Goal: Task Accomplishment & Management: Manage account settings

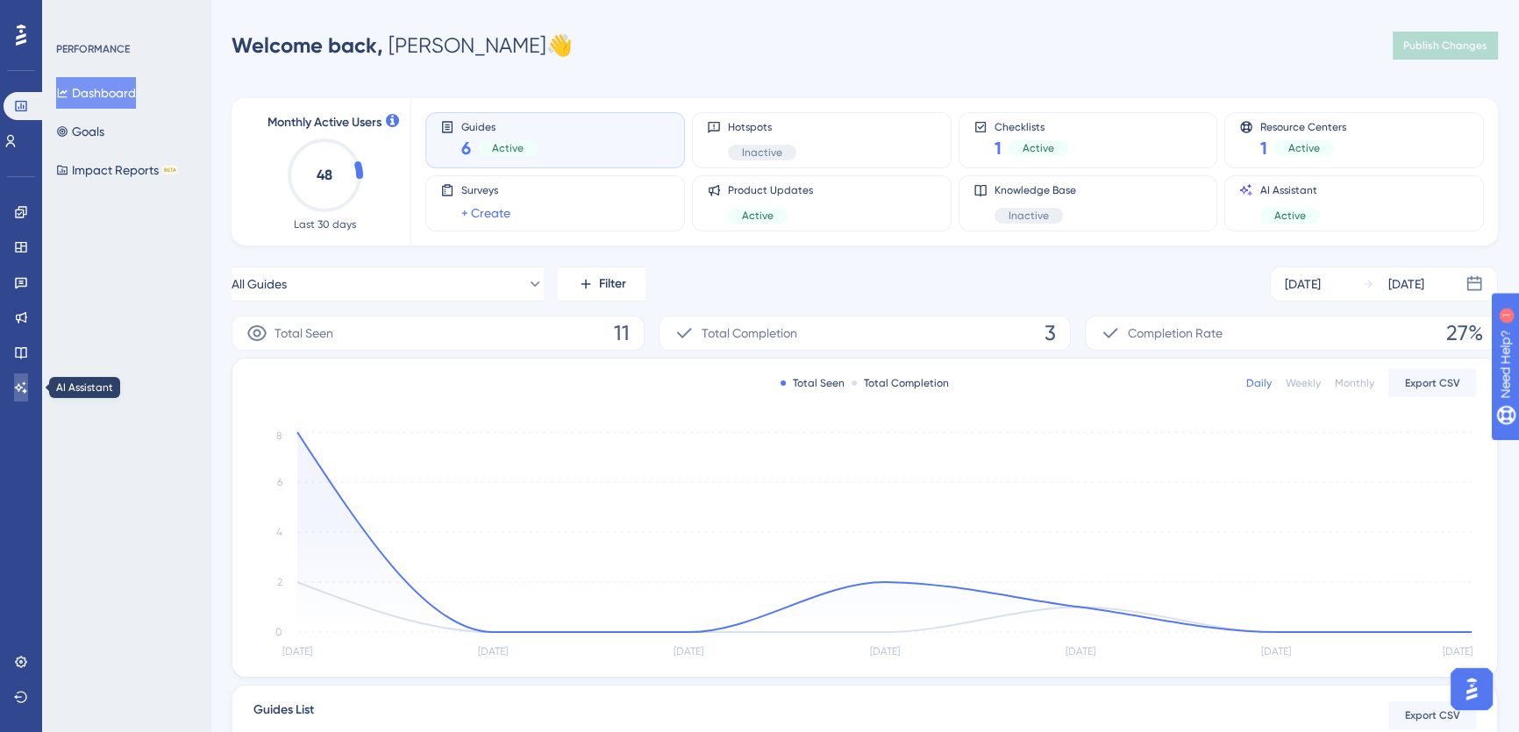
click at [18, 388] on icon at bounding box center [21, 388] width 14 height 14
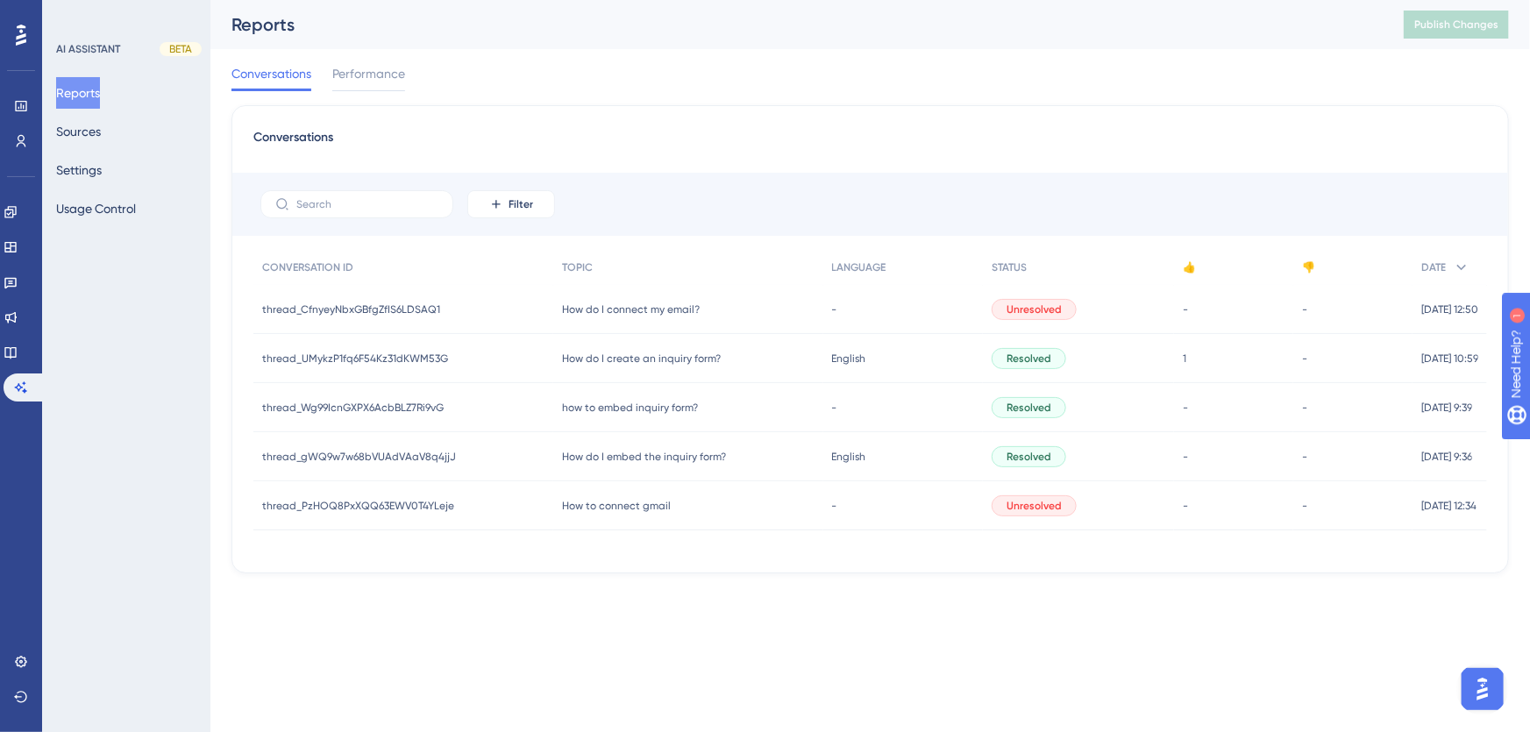
click at [129, 170] on div "Reports Sources Settings Usage Control" at bounding box center [127, 150] width 142 height 147
click at [102, 167] on button "Settings" at bounding box center [79, 170] width 46 height 32
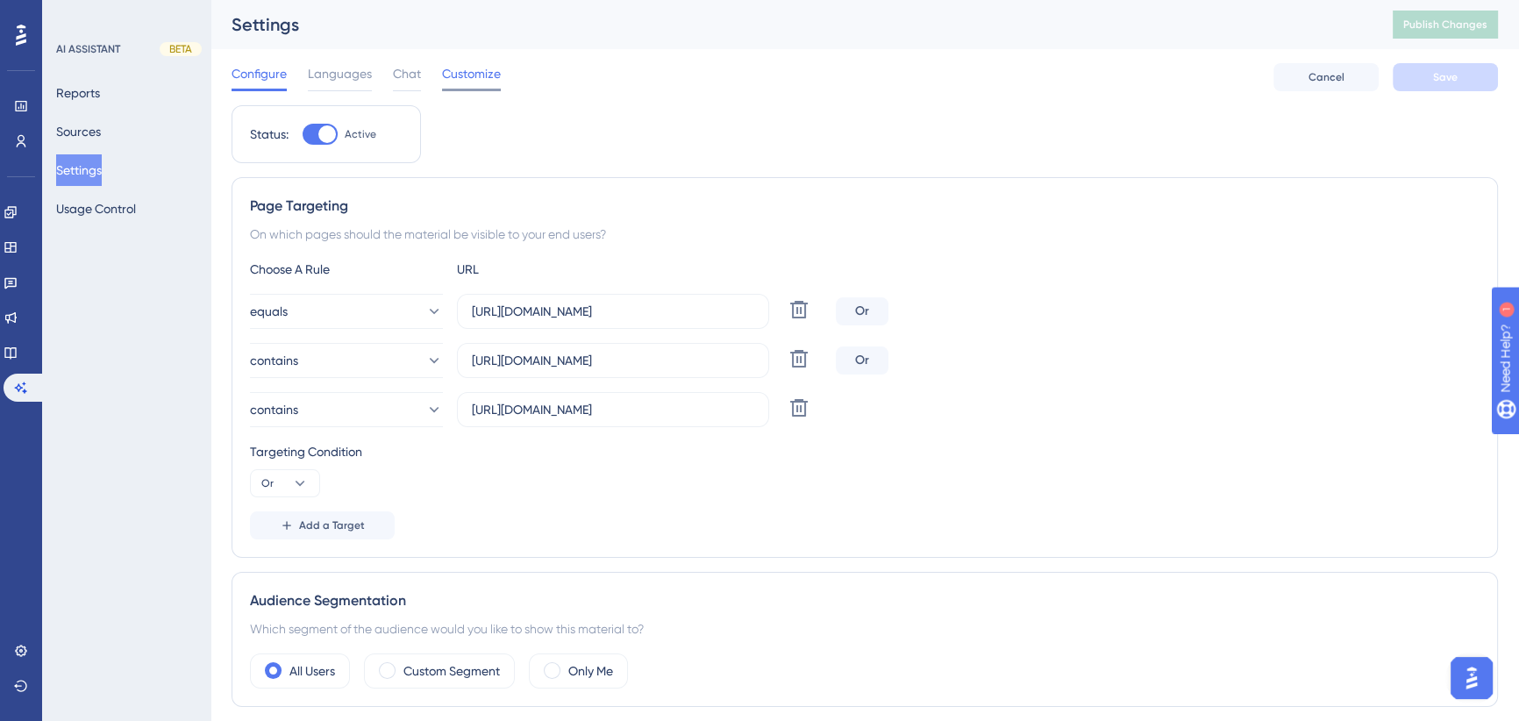
click at [472, 75] on span "Customize" at bounding box center [471, 73] width 59 height 21
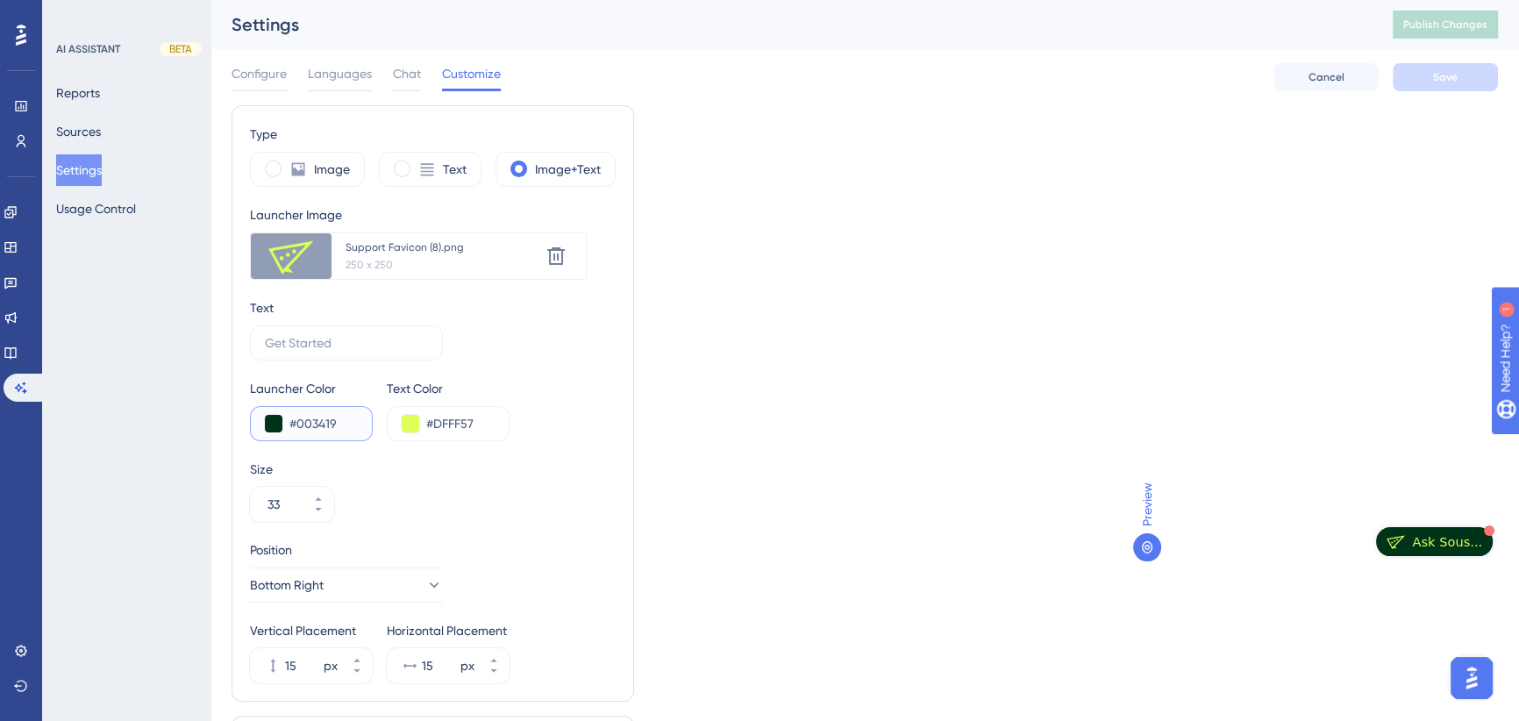
click at [326, 426] on input "#003419" at bounding box center [323, 423] width 68 height 21
click at [325, 430] on div "✨ Save My Spot!✨" at bounding box center [767, 327] width 1530 height 732
click at [307, 413] on div "✨ Save My Spot!✨" at bounding box center [767, 327] width 1530 height 732
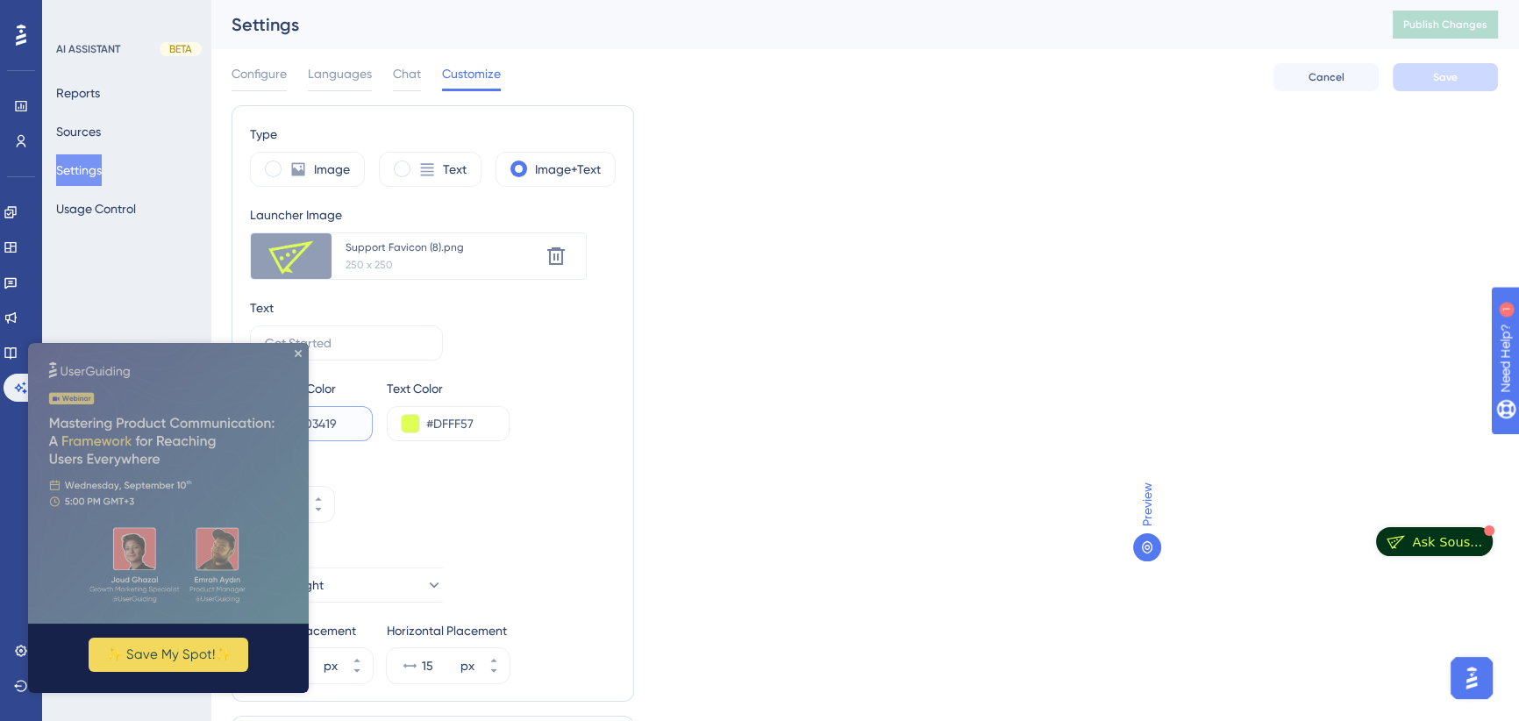
click at [313, 424] on input "#003419" at bounding box center [323, 423] width 68 height 21
paste input "556B2F"
type input "#556B2F"
drag, startPoint x: 679, startPoint y: 466, endPoint x: 668, endPoint y: 465, distance: 10.6
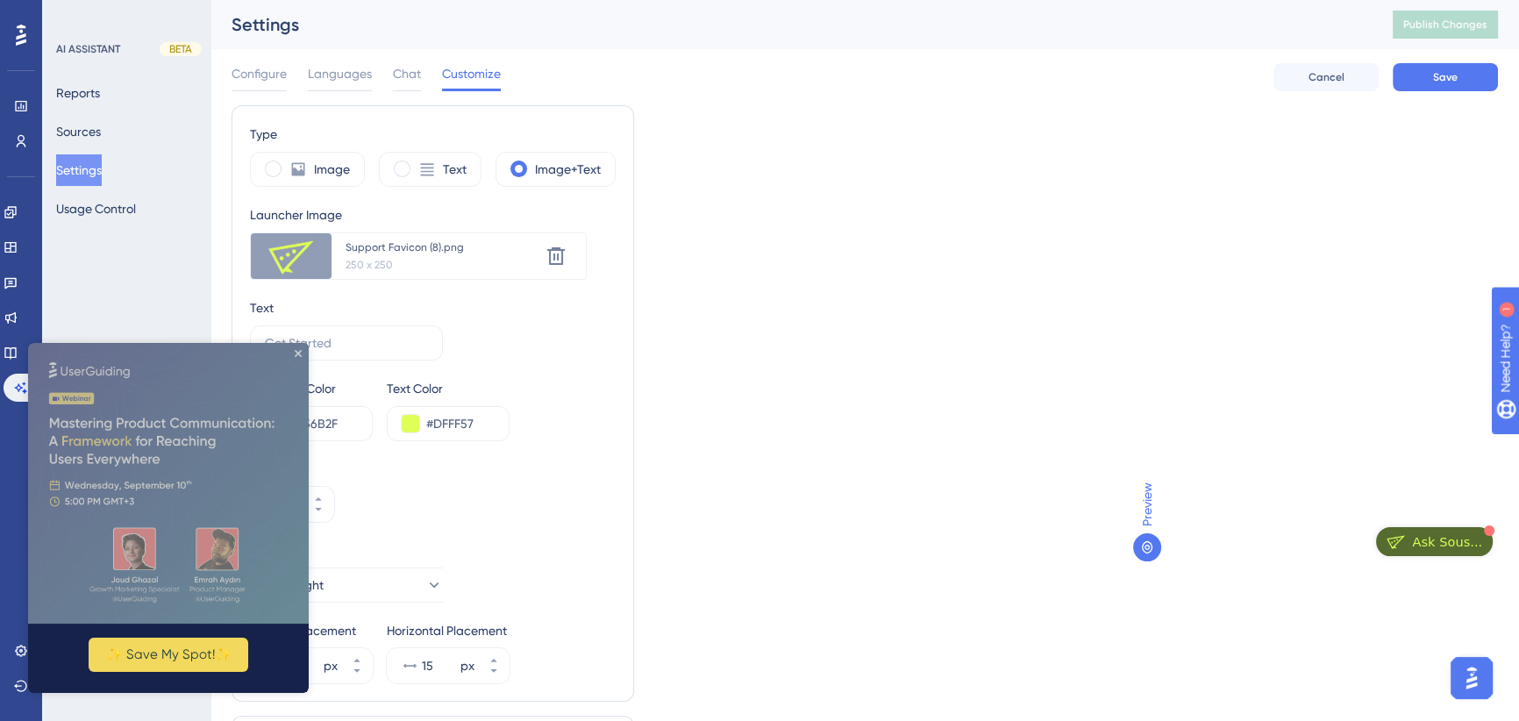
click at [680, 466] on div "Type Image Text Image+Text Launcher Image Upload new image Support Favicon (8).…" at bounding box center [864, 465] width 1266 height 721
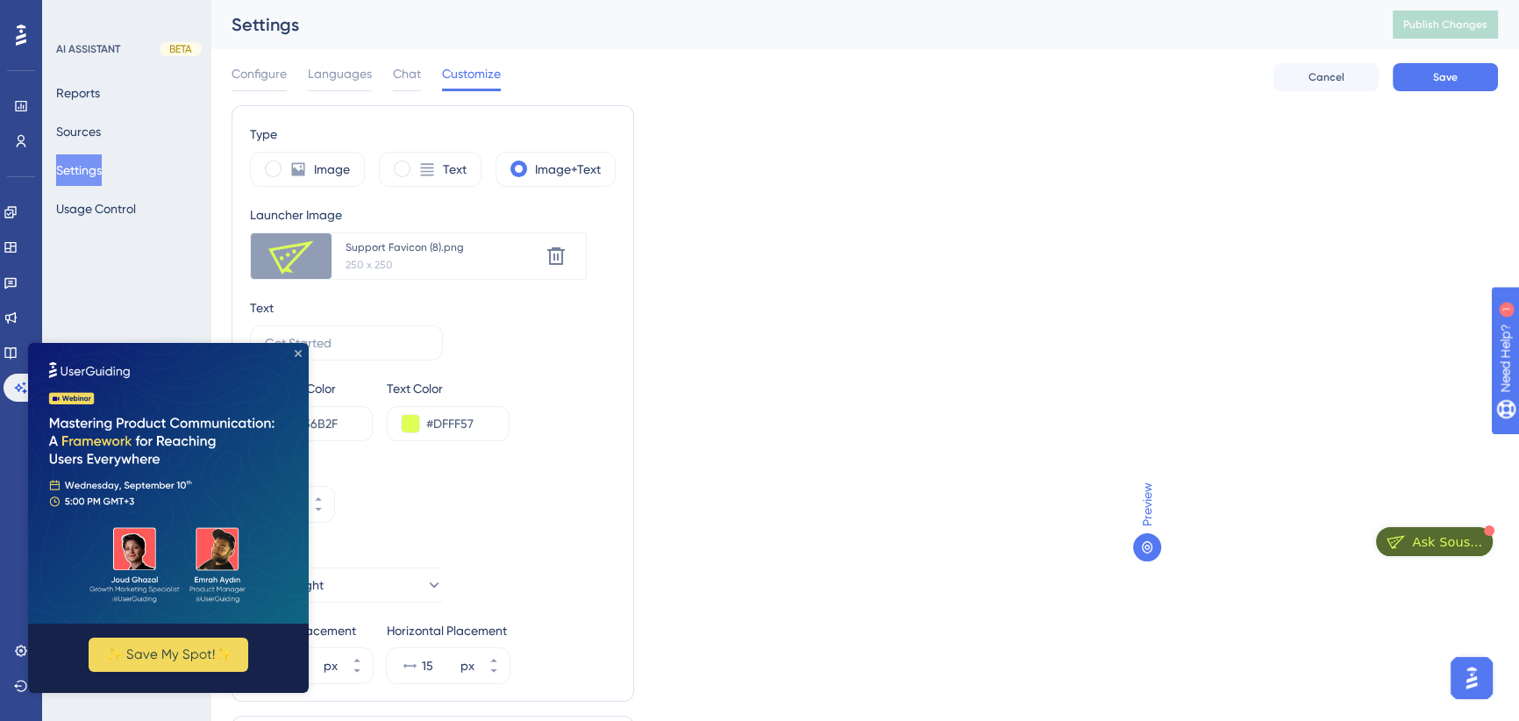
click at [300, 350] on icon "Close Preview" at bounding box center [298, 353] width 7 height 7
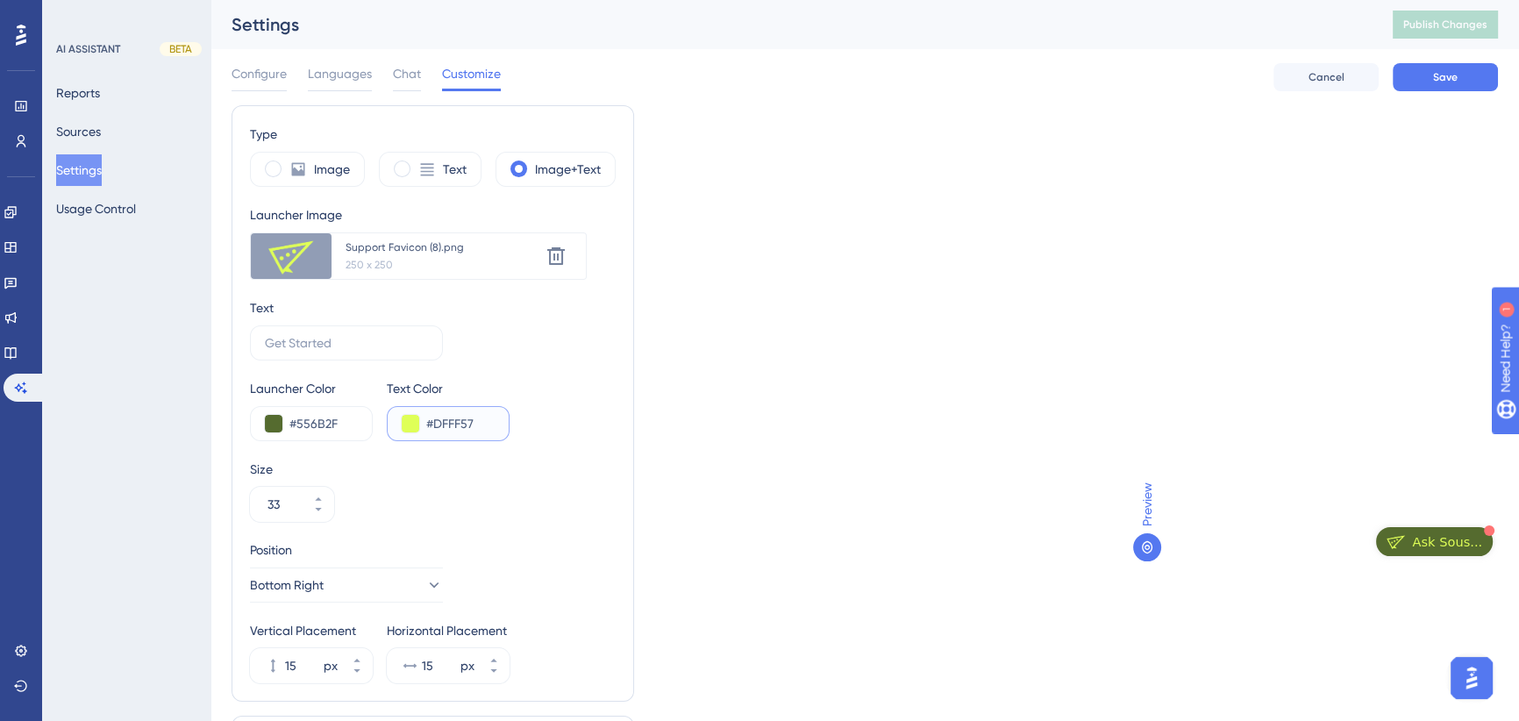
click at [450, 415] on input "#DFFF57" at bounding box center [460, 423] width 68 height 21
click at [450, 414] on input "#DFFF57" at bounding box center [460, 423] width 68 height 21
type input "#FFFFFF"
click at [570, 483] on div "Size 33" at bounding box center [433, 490] width 366 height 63
click at [552, 255] on icon at bounding box center [555, 256] width 21 height 21
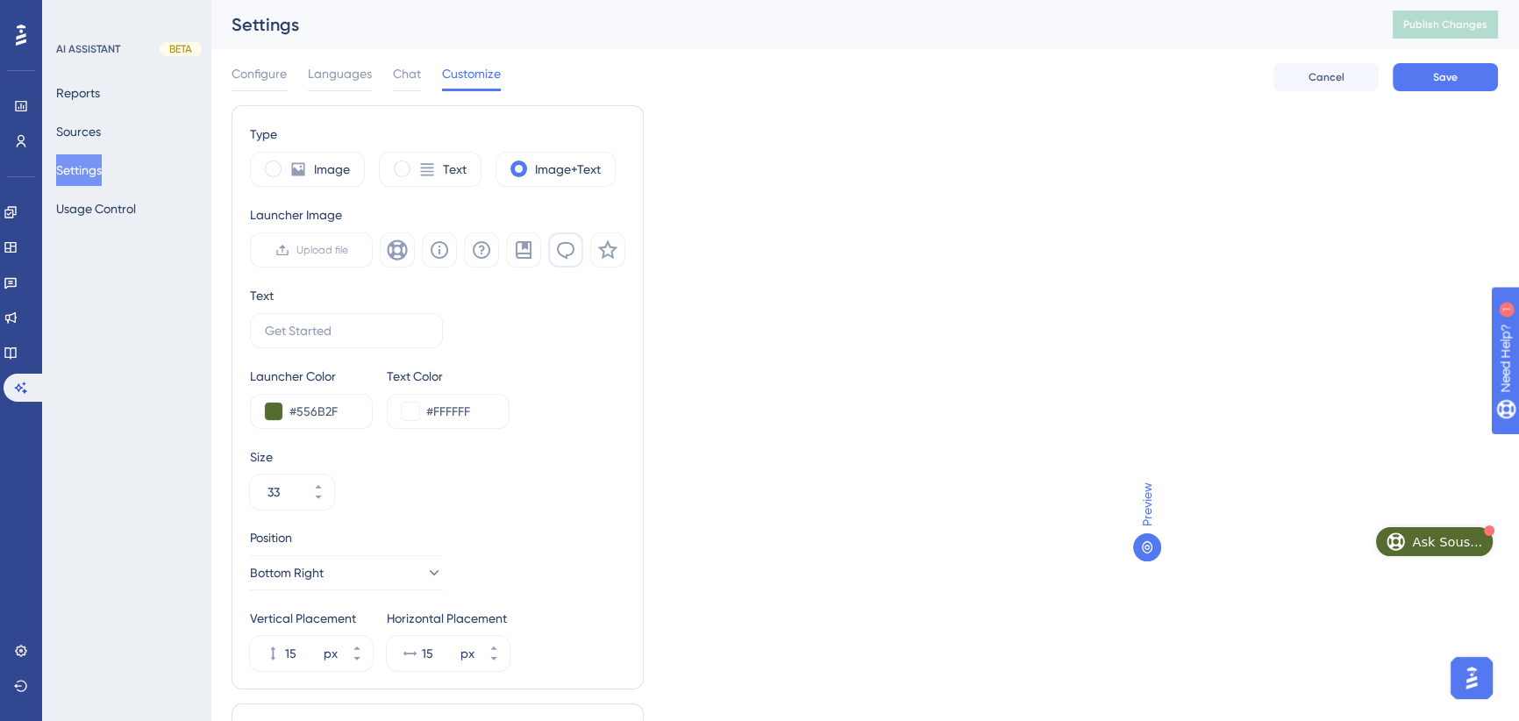
click at [568, 253] on icon at bounding box center [565, 249] width 21 height 21
click at [571, 312] on div "Text" at bounding box center [437, 316] width 375 height 63
click at [1450, 73] on span "Save" at bounding box center [1445, 77] width 25 height 14
click at [1443, 31] on span "Publish Changes" at bounding box center [1445, 25] width 84 height 14
click at [303, 169] on icon at bounding box center [298, 169] width 18 height 18
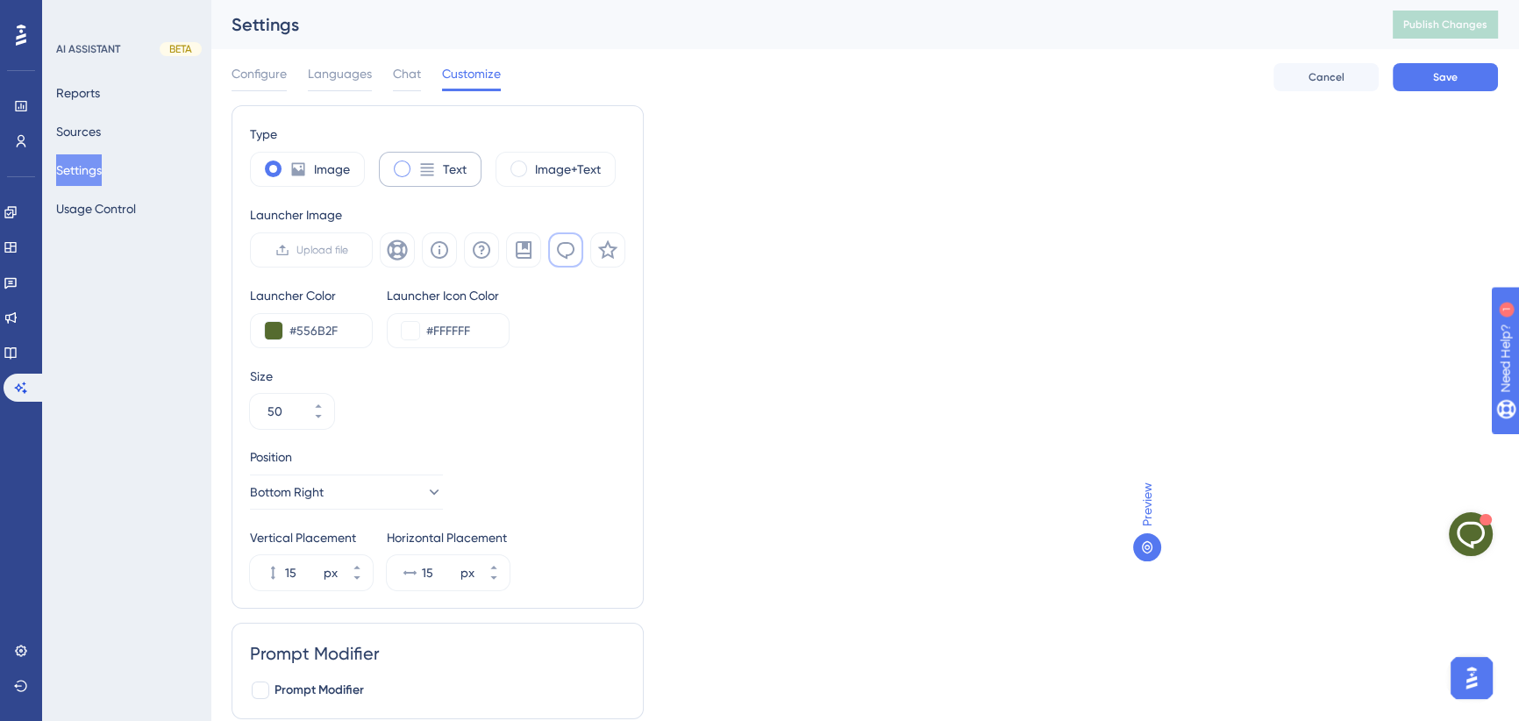
click at [421, 167] on icon at bounding box center [427, 169] width 13 height 12
type input "34"
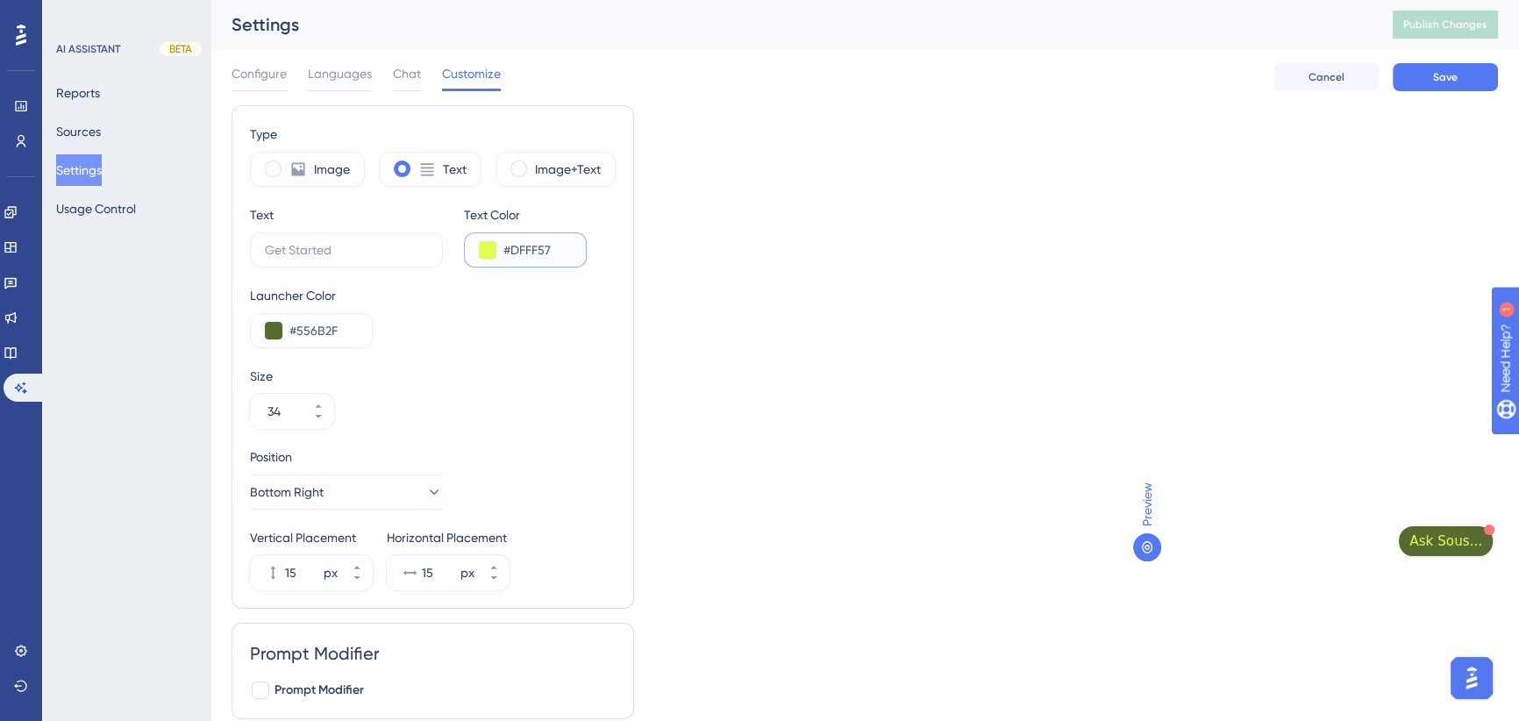
click at [531, 249] on input "#DFFF57" at bounding box center [537, 249] width 68 height 21
type input "#FFFFFF"
click at [555, 249] on input "#FFFFFF" at bounding box center [537, 249] width 68 height 21
click at [552, 300] on div "Launcher Color #556B2F" at bounding box center [433, 316] width 366 height 63
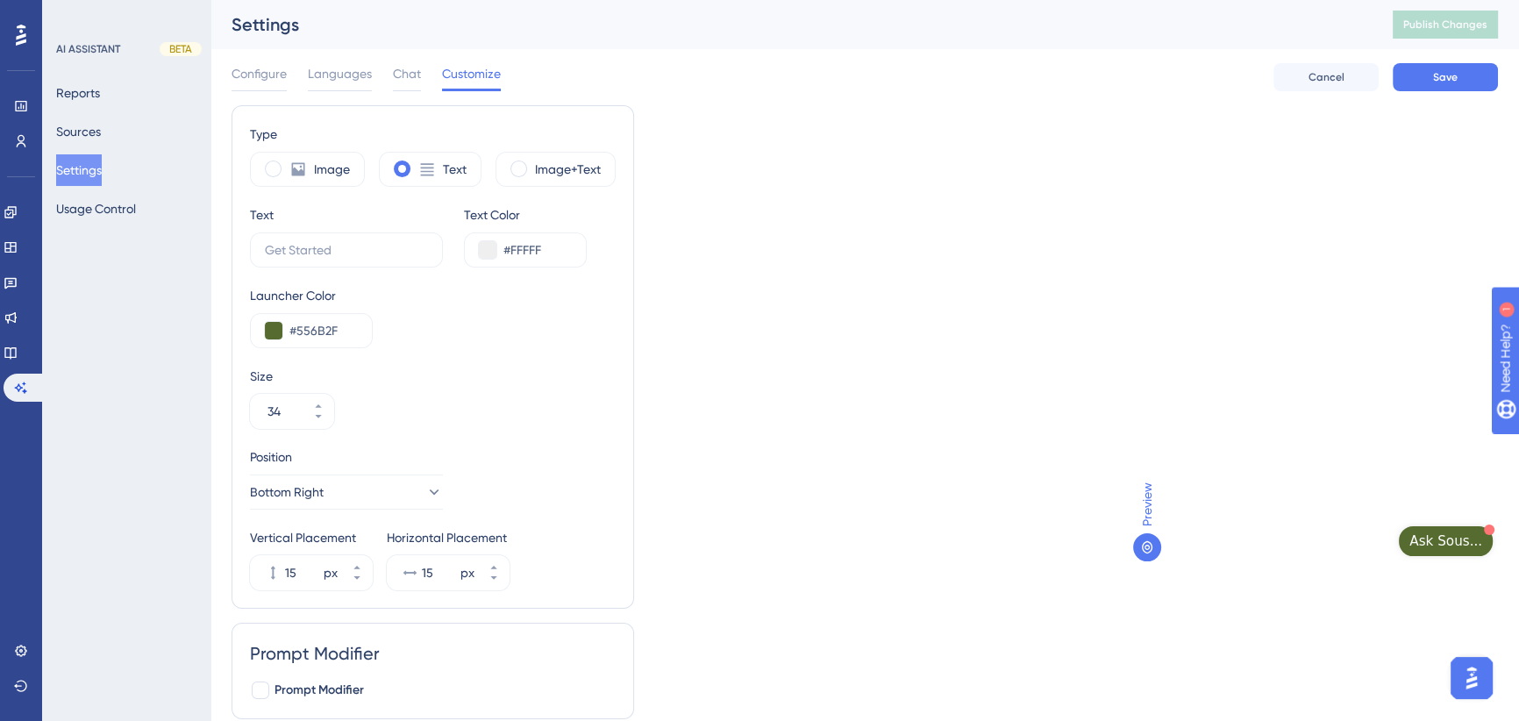
click at [552, 300] on div "Launcher Color #556B2F" at bounding box center [433, 316] width 366 height 63
click at [562, 253] on input "#FFFFF" at bounding box center [537, 249] width 68 height 21
type input "#FFFFFF"
click at [540, 321] on div "Launcher Color #556B2F" at bounding box center [433, 316] width 366 height 63
click at [335, 168] on label "Image" at bounding box center [332, 169] width 36 height 21
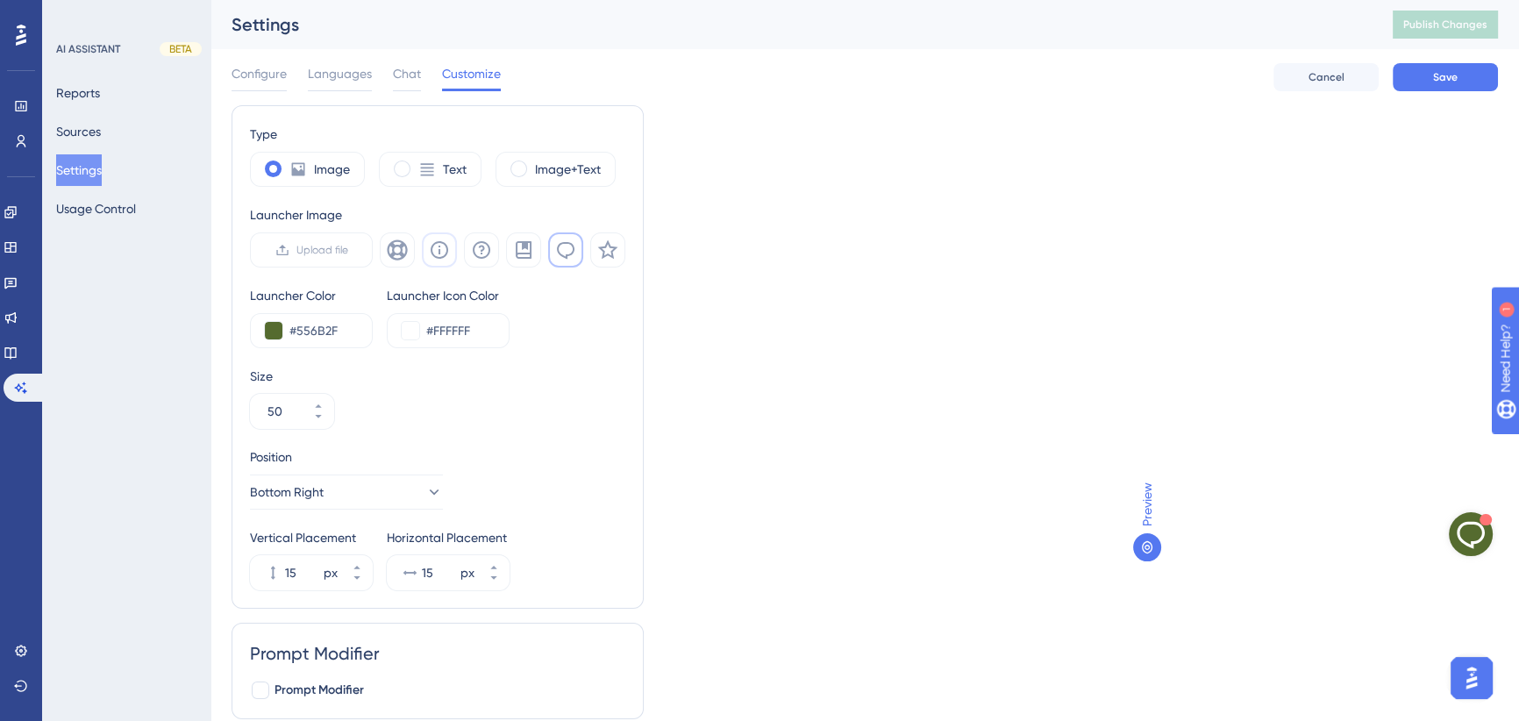
click at [441, 253] on icon at bounding box center [439, 249] width 21 height 21
click at [495, 251] on button at bounding box center [481, 249] width 35 height 35
click at [560, 164] on label "Image+Text" at bounding box center [568, 169] width 66 height 21
type input "33"
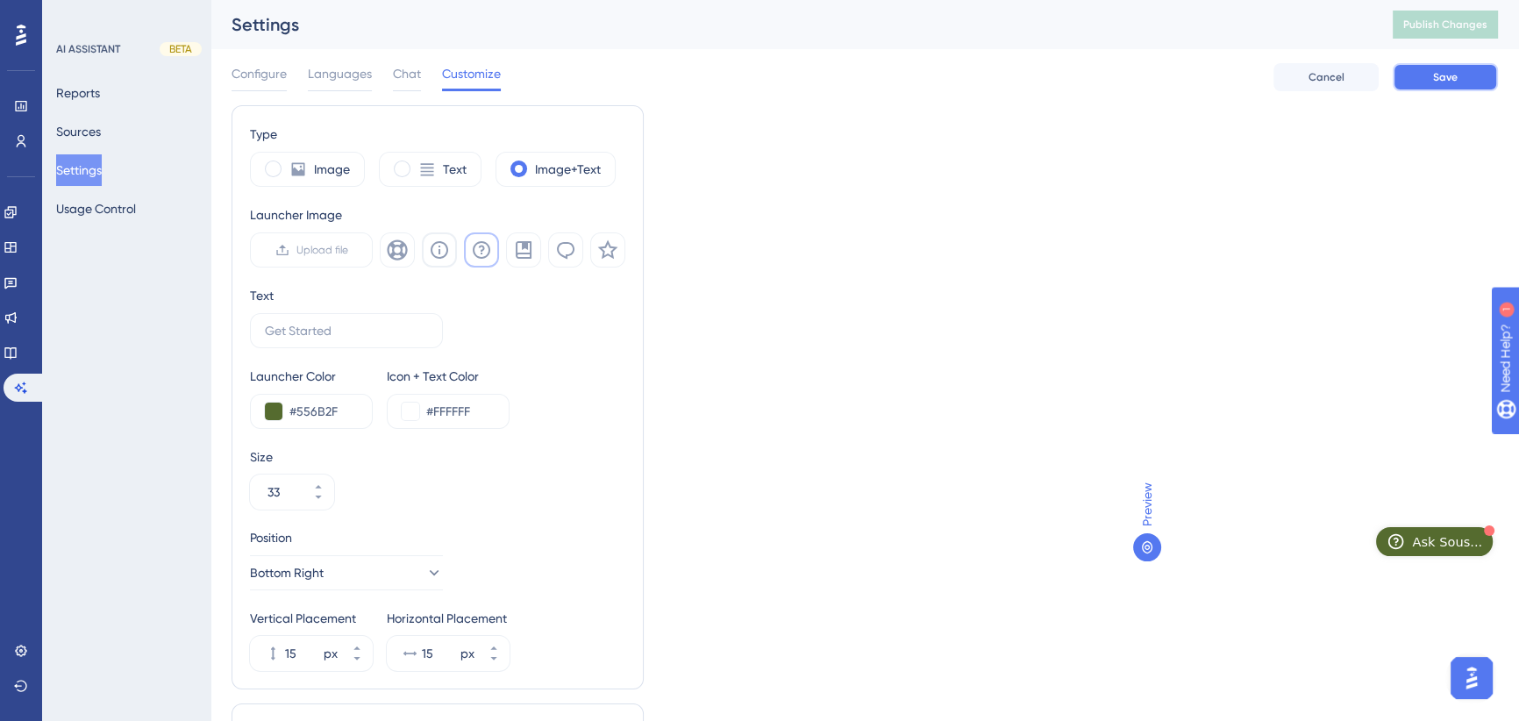
click at [1444, 80] on span "Save" at bounding box center [1445, 77] width 25 height 14
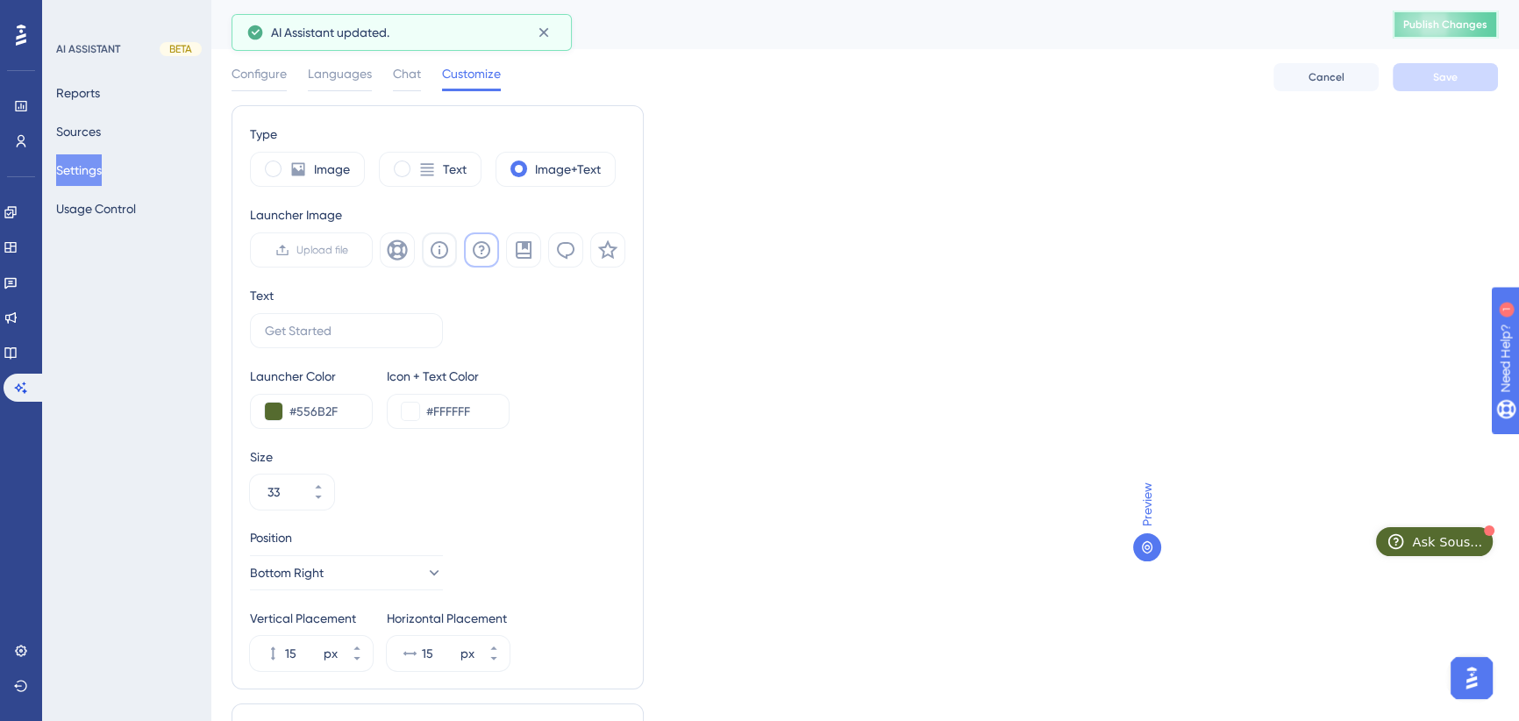
click at [1457, 20] on span "Publish Changes" at bounding box center [1445, 25] width 84 height 14
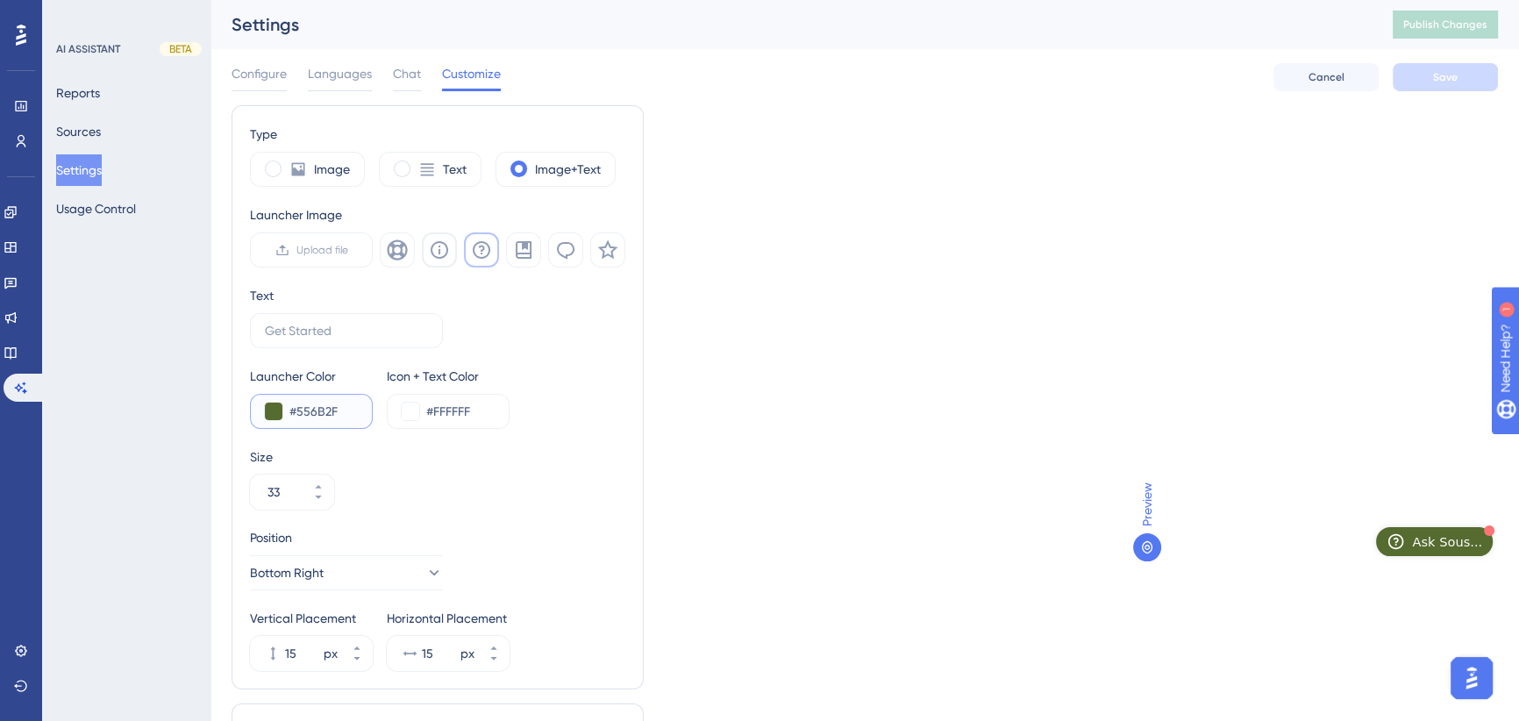
click at [316, 410] on input "#556B2F" at bounding box center [323, 411] width 68 height 21
paste input "6B8E23"
type input "#6B8E23"
click at [315, 417] on input "#6B8E23" at bounding box center [323, 411] width 68 height 21
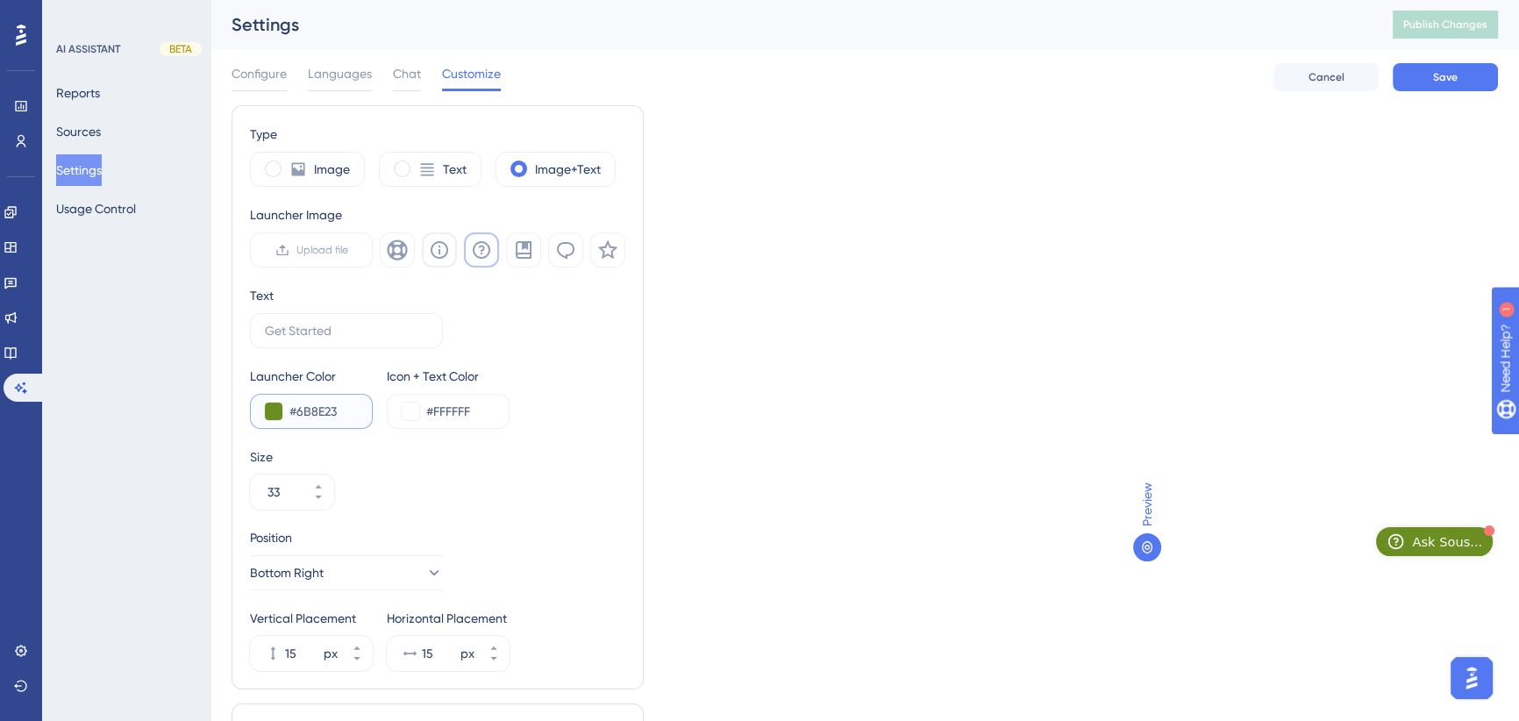
click at [315, 417] on input "#6B8E23" at bounding box center [323, 411] width 68 height 21
paste input "708238"
click at [316, 406] on input "#708238" at bounding box center [323, 411] width 68 height 21
paste input "6B8E23"
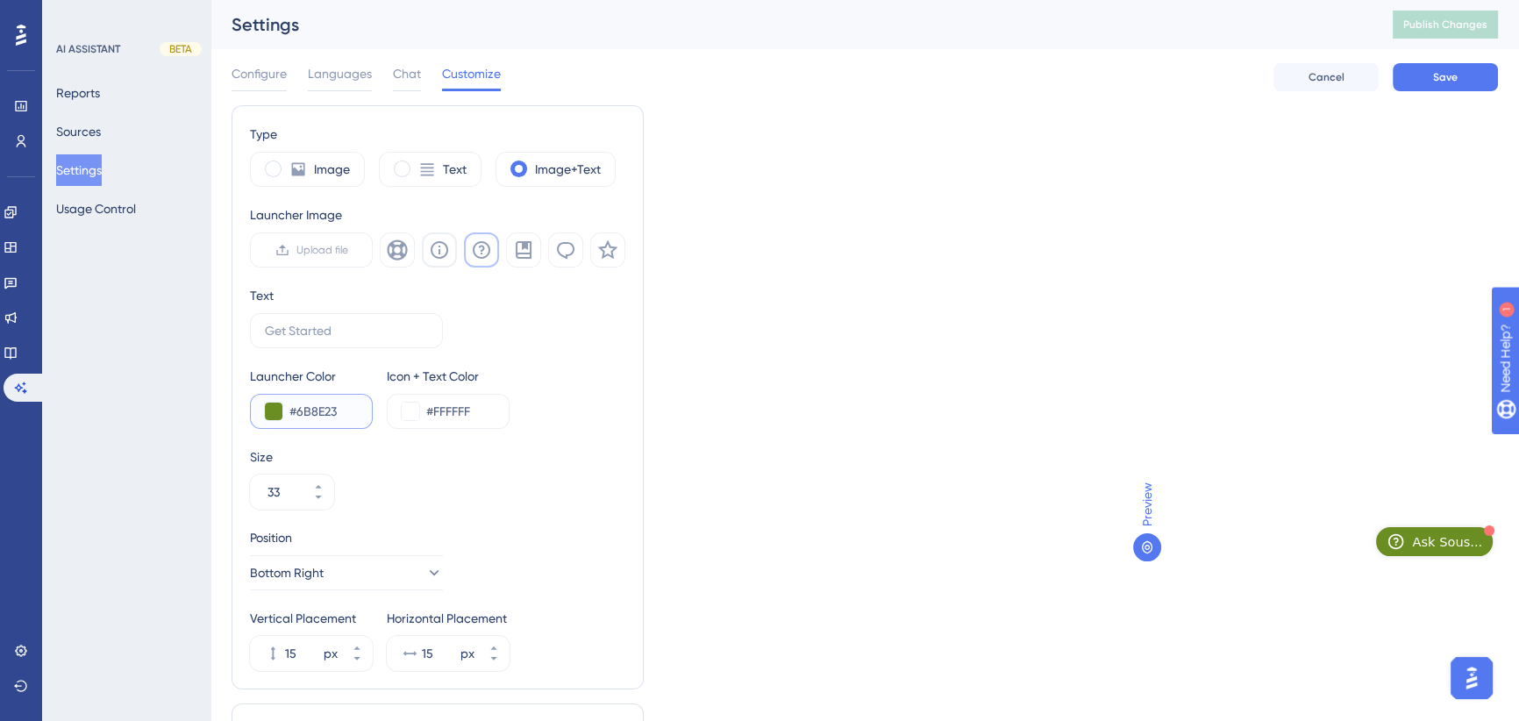
type input "#6B8E23"
click at [1424, 74] on button "Save" at bounding box center [1444, 77] width 105 height 28
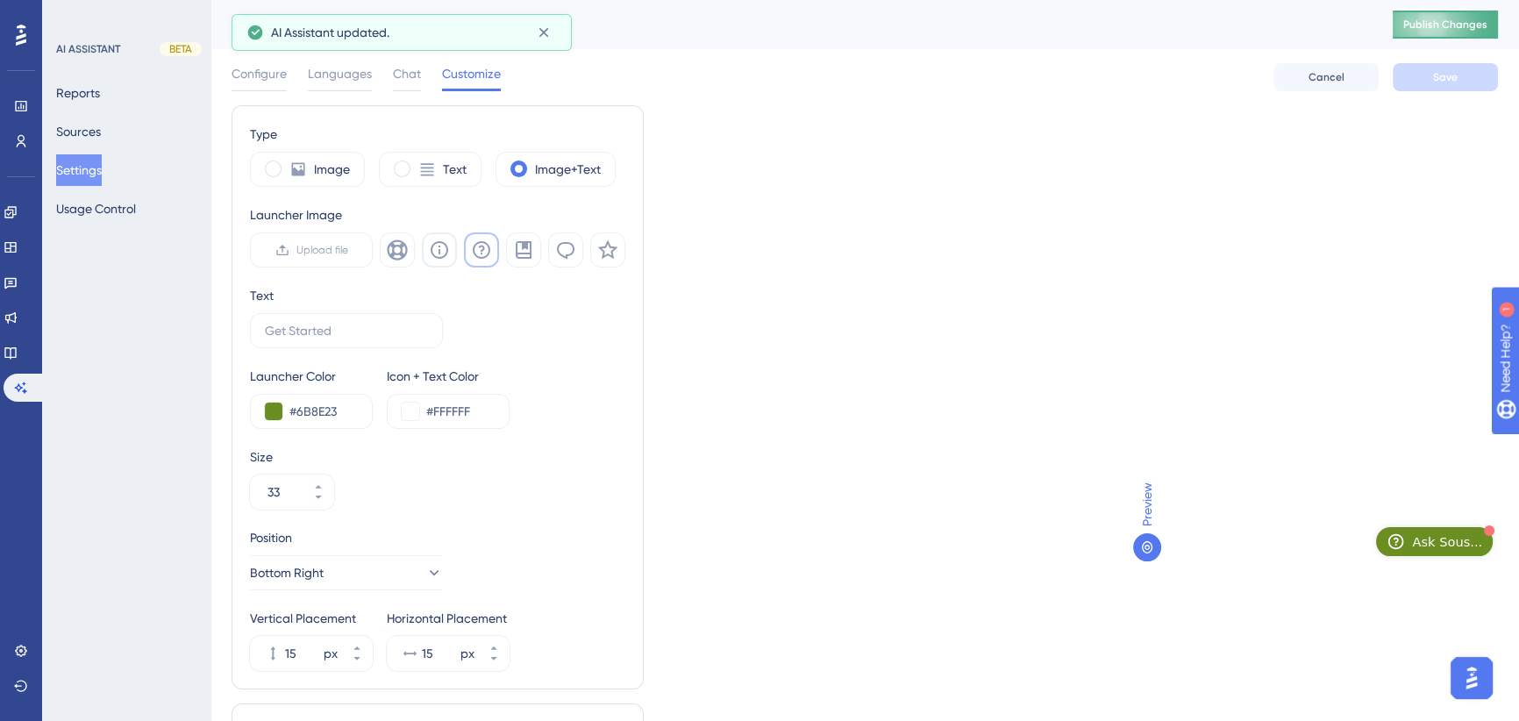
click at [1461, 19] on span "Publish Changes" at bounding box center [1445, 25] width 84 height 14
